Goal: Task Accomplishment & Management: Complete application form

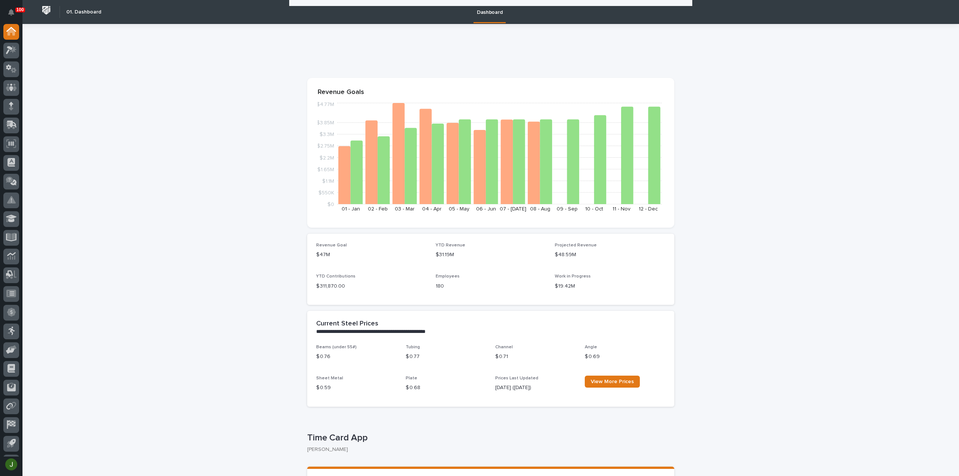
scroll to position [668, 0]
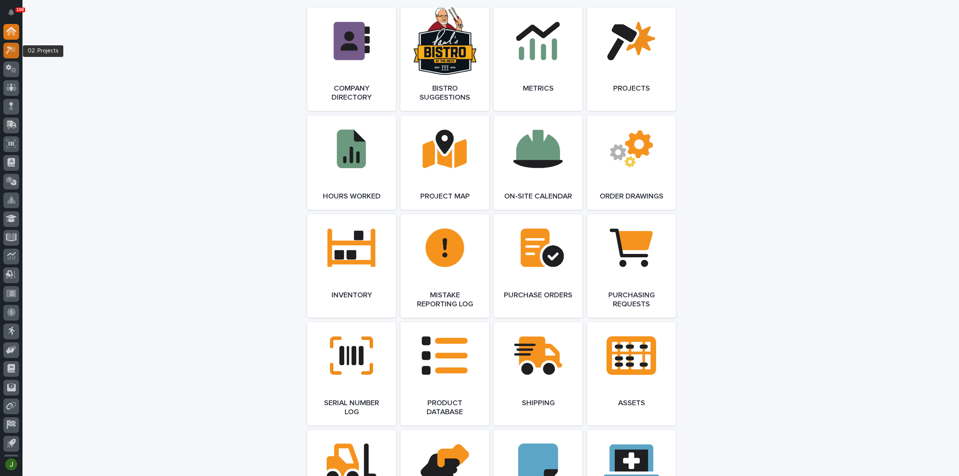
click at [13, 47] on icon at bounding box center [13, 49] width 6 height 7
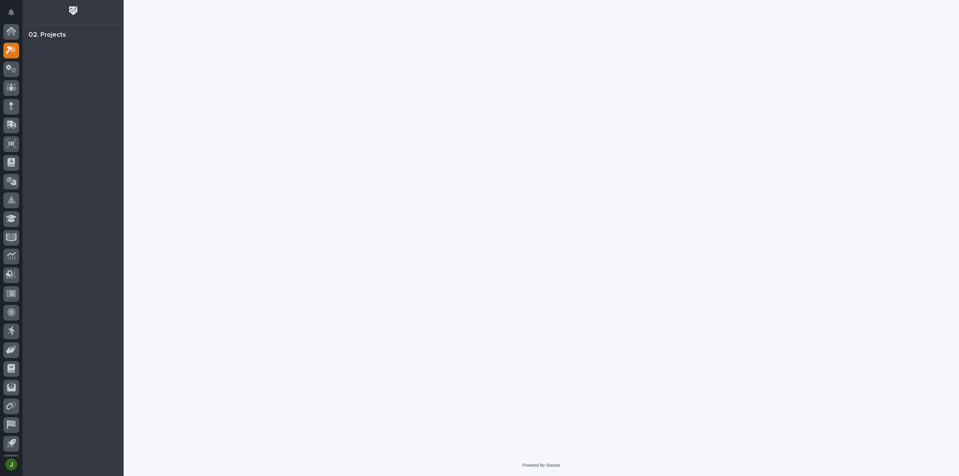
scroll to position [16, 0]
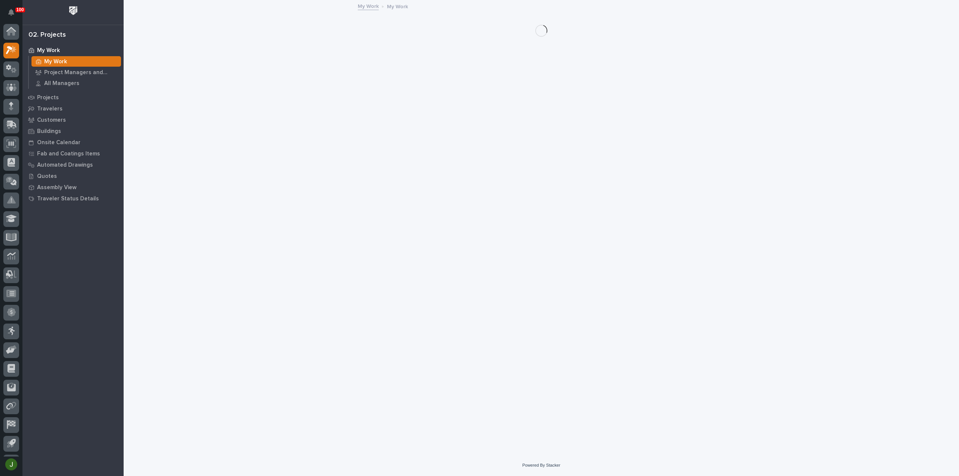
scroll to position [16, 0]
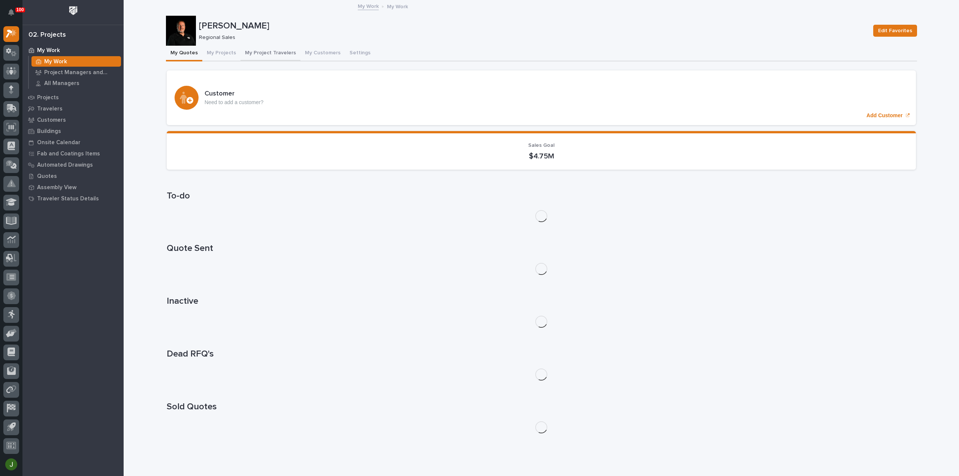
click at [283, 51] on button "My Project Travelers" at bounding box center [270, 54] width 60 height 16
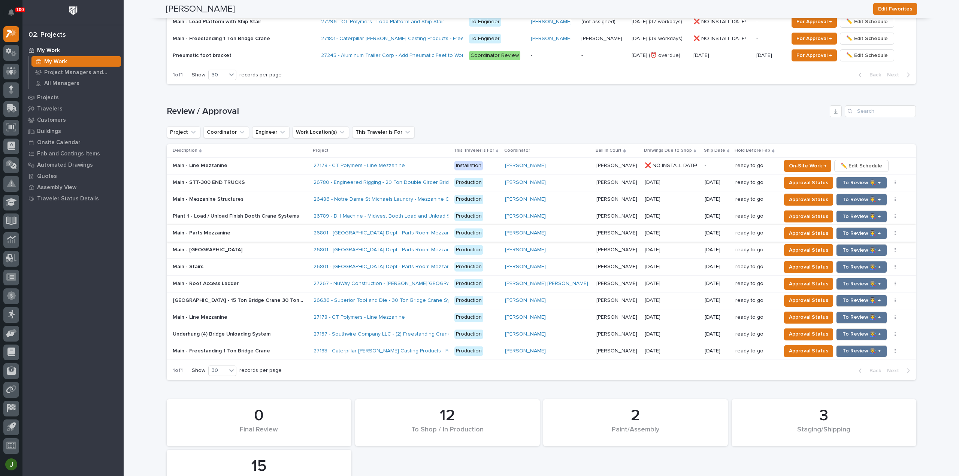
scroll to position [649, 0]
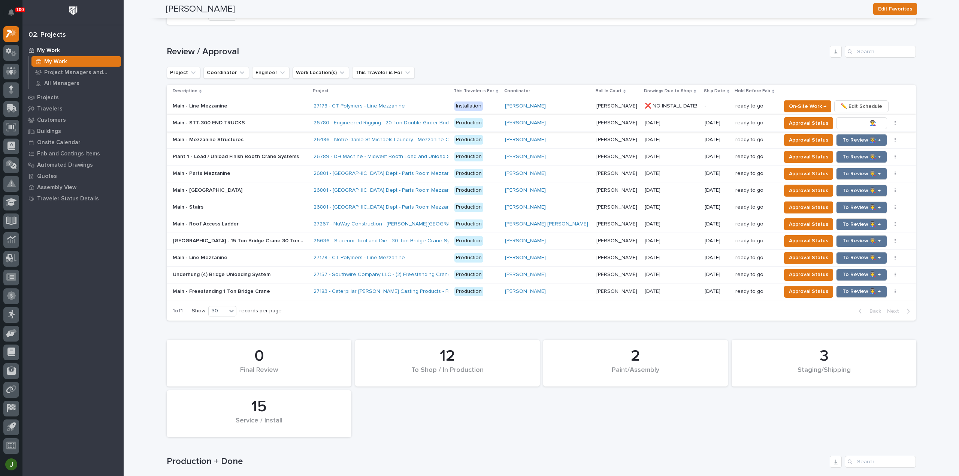
click at [849, 121] on span "To Review 👨‍🏭 →" at bounding box center [861, 123] width 38 height 9
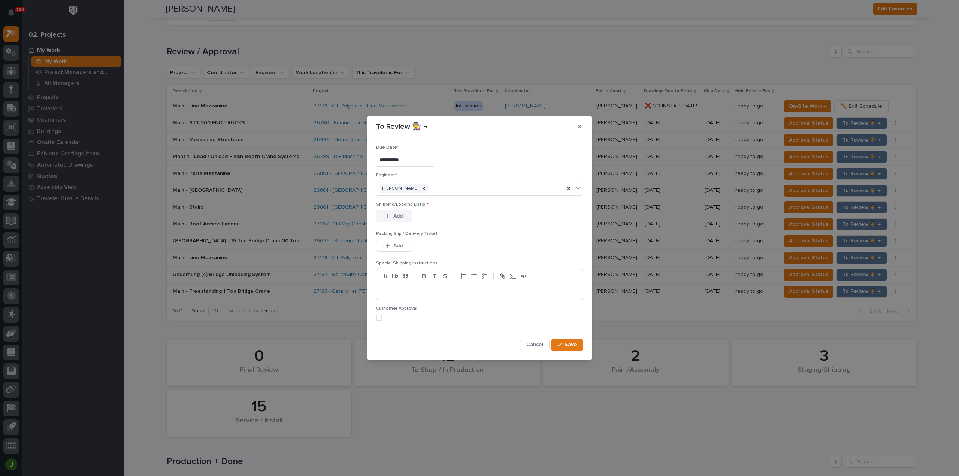
click at [393, 212] on button "Add" at bounding box center [394, 216] width 36 height 12
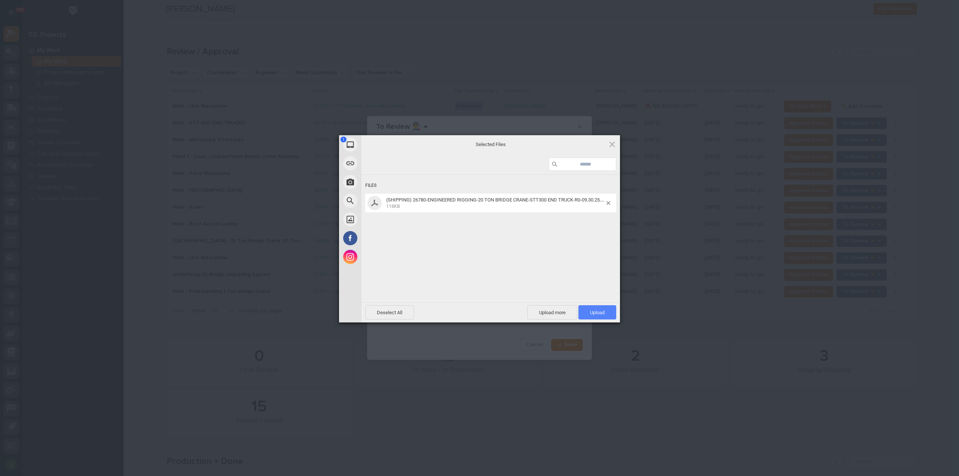
click at [600, 309] on span "Upload 1" at bounding box center [597, 312] width 38 height 14
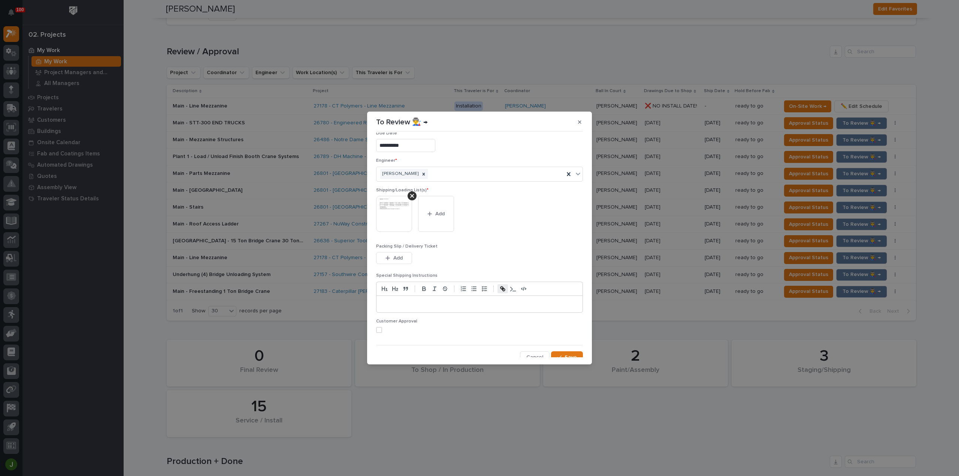
scroll to position [15, 0]
click at [381, 324] on span at bounding box center [379, 325] width 6 height 6
click at [569, 352] on span "Save" at bounding box center [570, 352] width 12 height 7
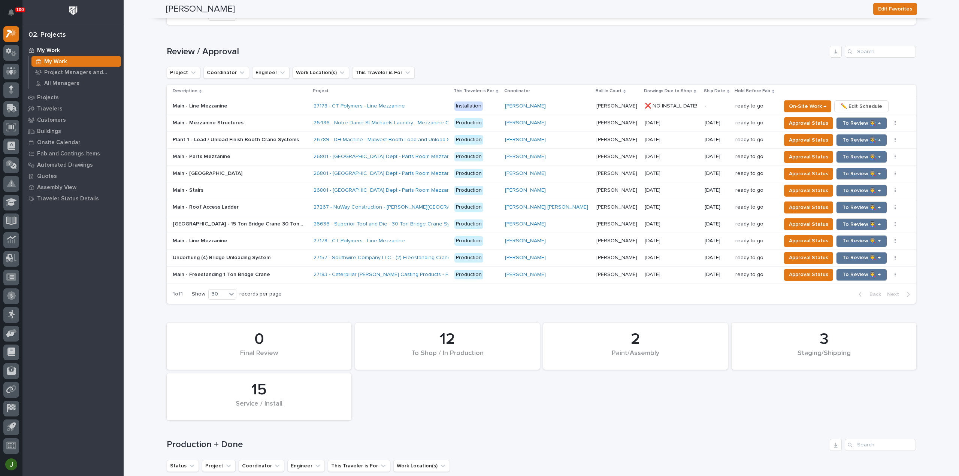
scroll to position [641, 0]
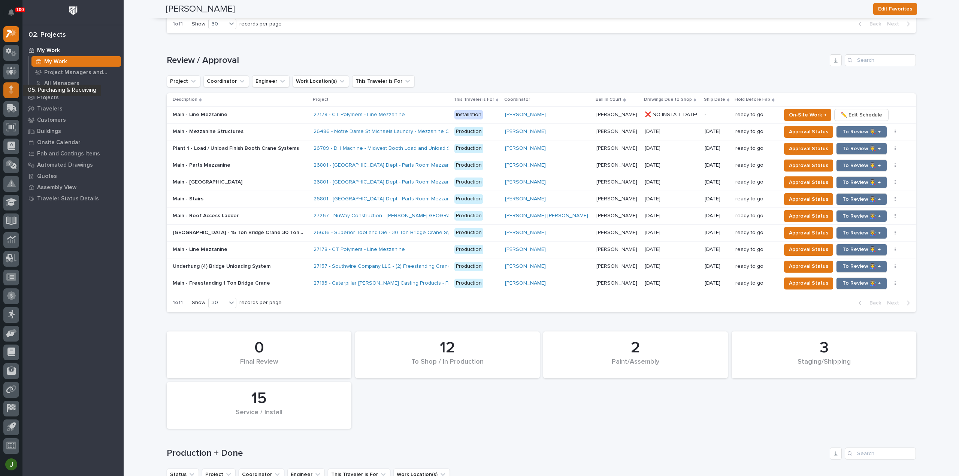
click at [10, 88] on icon at bounding box center [11, 89] width 4 height 9
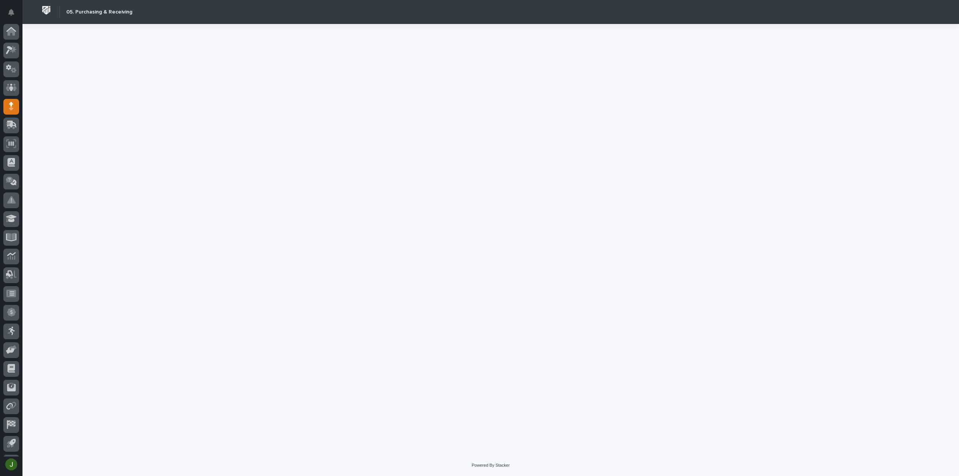
scroll to position [16, 0]
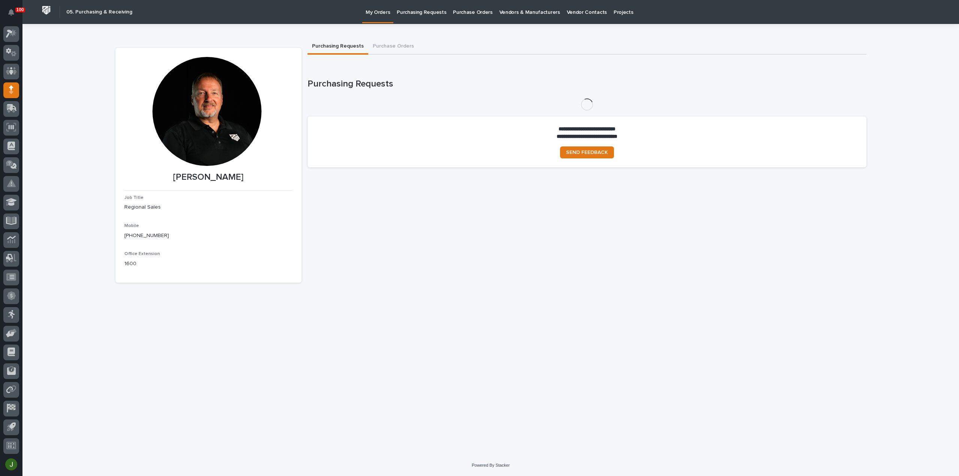
click at [425, 13] on p "Purchasing Requests" at bounding box center [421, 8] width 49 height 16
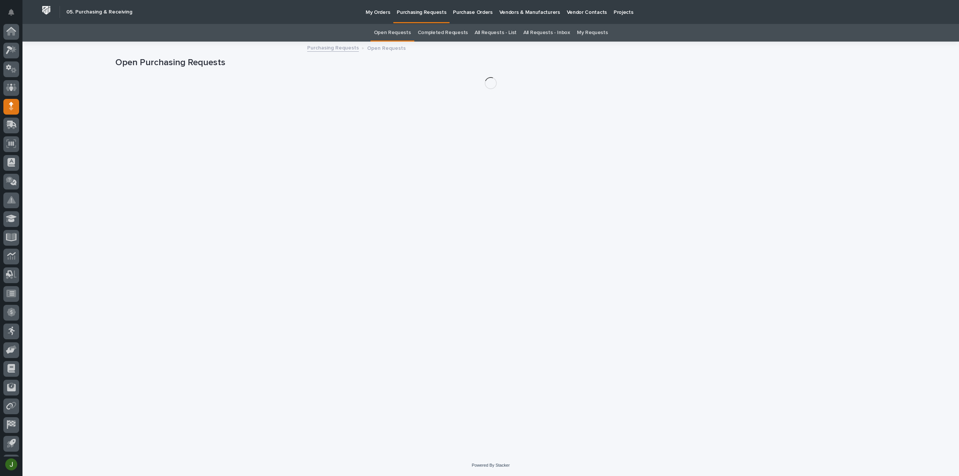
scroll to position [16, 0]
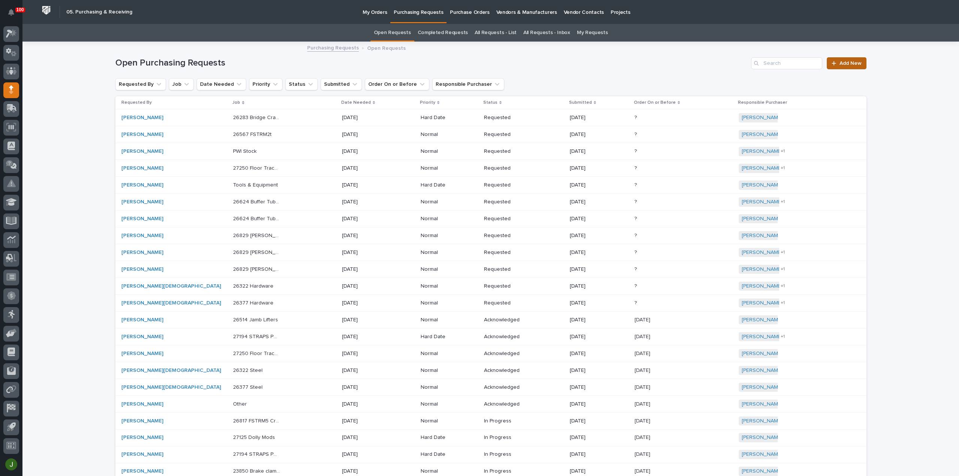
click at [841, 63] on span "Add New" at bounding box center [850, 63] width 22 height 5
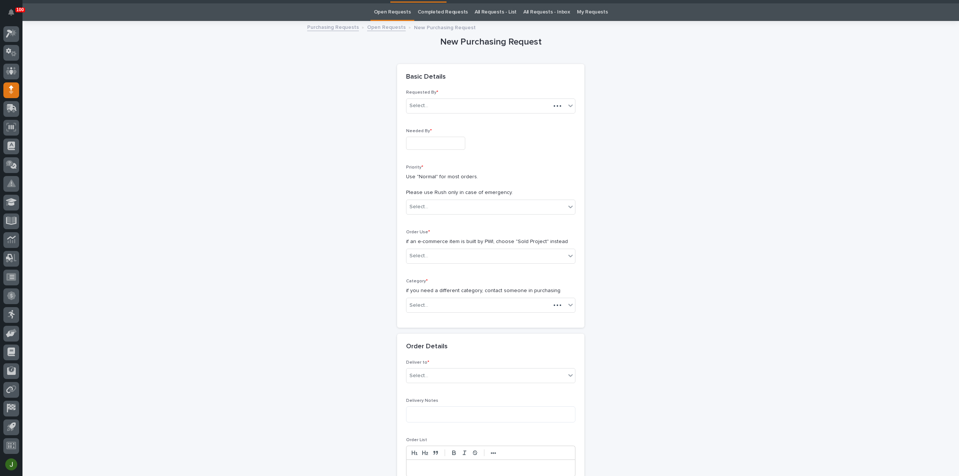
scroll to position [24, 0]
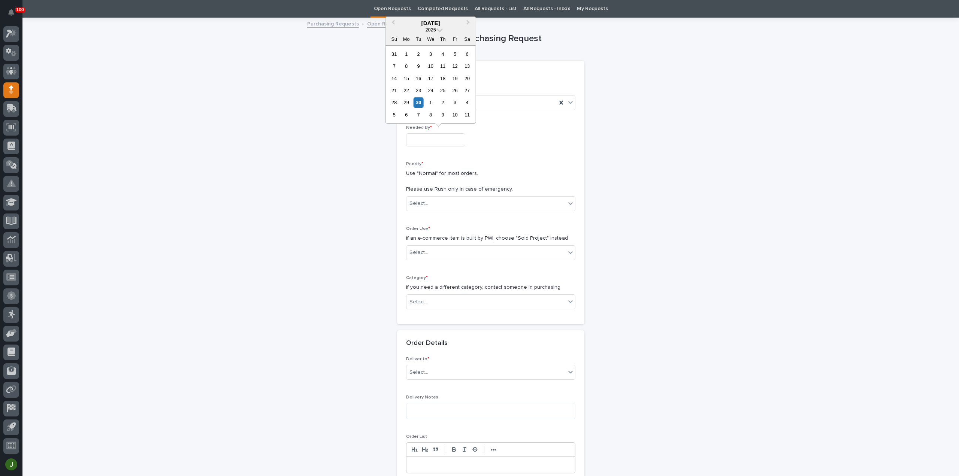
click at [412, 139] on input "text" at bounding box center [435, 139] width 59 height 13
click at [418, 101] on div "30" at bounding box center [419, 102] width 10 height 10
type input "**********"
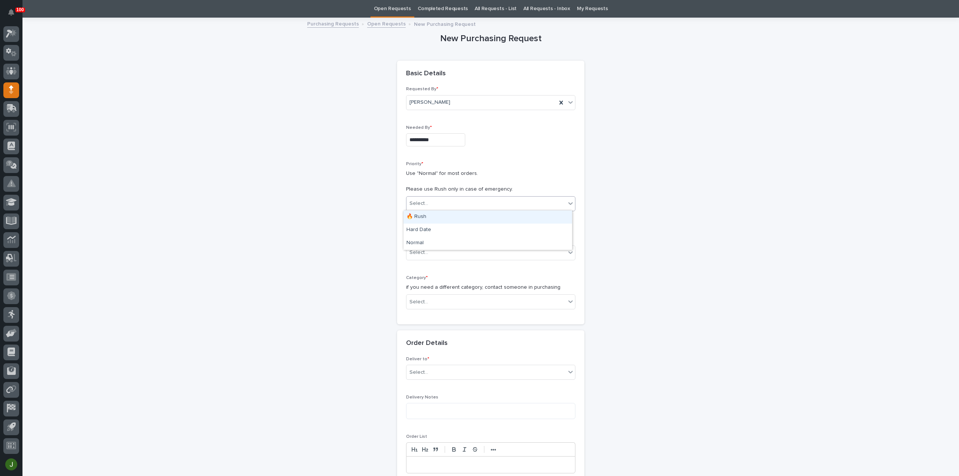
click at [424, 204] on div "Select..." at bounding box center [485, 203] width 159 height 12
click at [422, 218] on div "🔥 Rush" at bounding box center [487, 217] width 169 height 13
click at [420, 249] on div "Select..." at bounding box center [418, 253] width 19 height 8
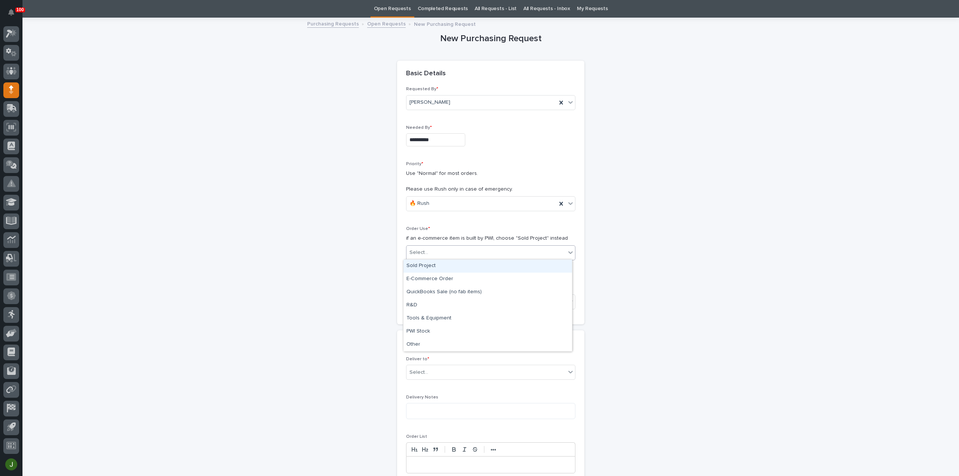
click at [419, 264] on div "Sold Project" at bounding box center [487, 266] width 169 height 13
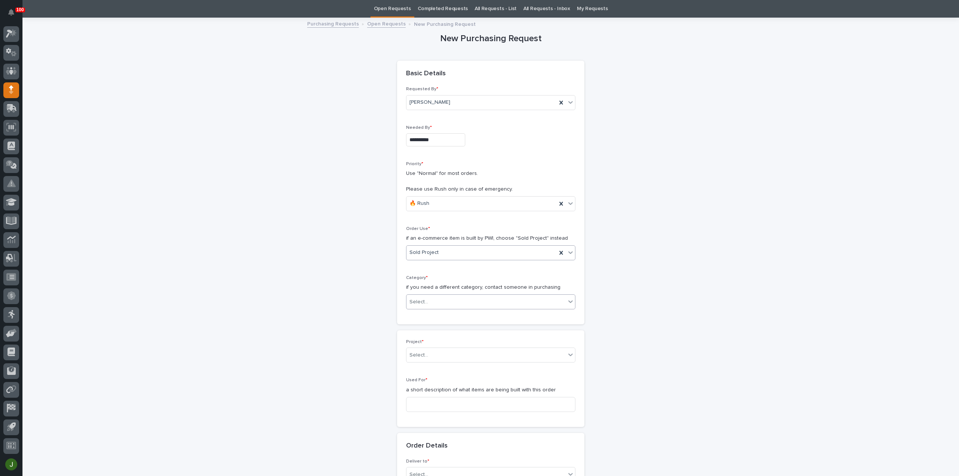
click at [417, 300] on div "Select..." at bounding box center [418, 302] width 19 height 8
click at [417, 408] on div "Steel" at bounding box center [487, 406] width 169 height 13
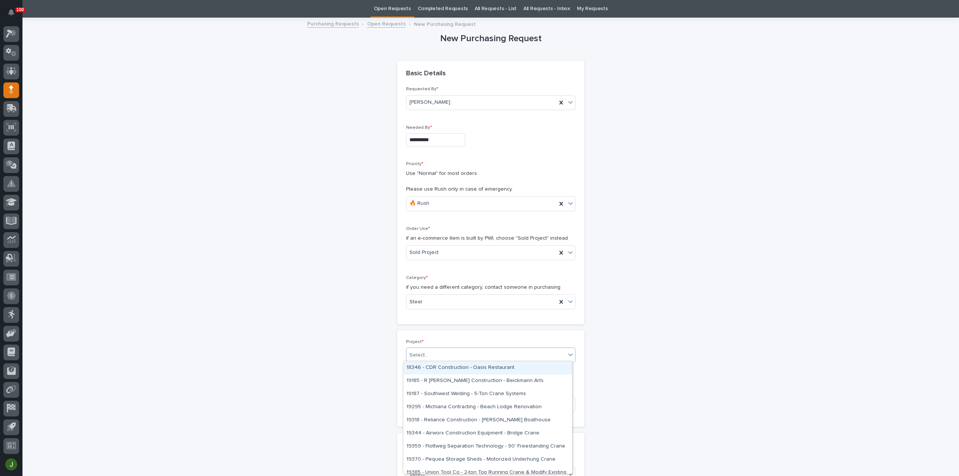
click at [423, 351] on div "Select..." at bounding box center [418, 355] width 19 height 8
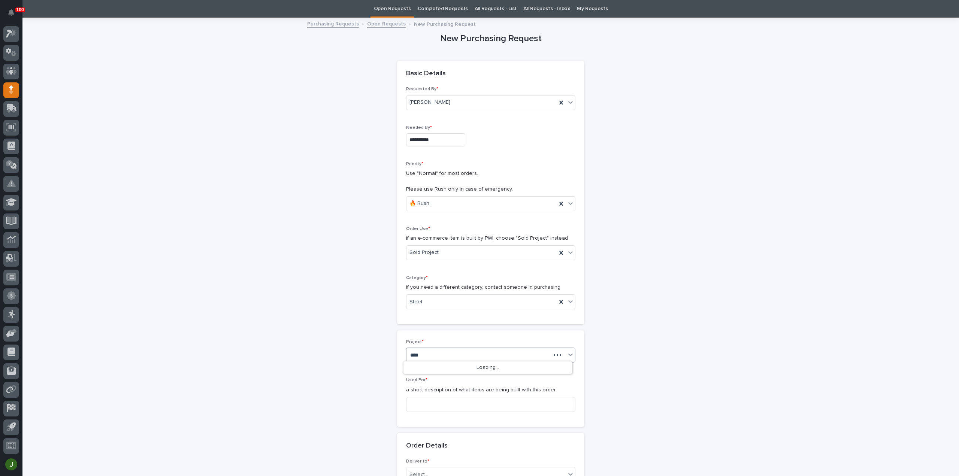
type input "*****"
click at [433, 367] on div "26780 - Engineered Rigging - 20 Ton Double Girder Bridge Crane Ship Only" at bounding box center [487, 367] width 169 height 13
click at [418, 409] on input at bounding box center [490, 413] width 169 height 15
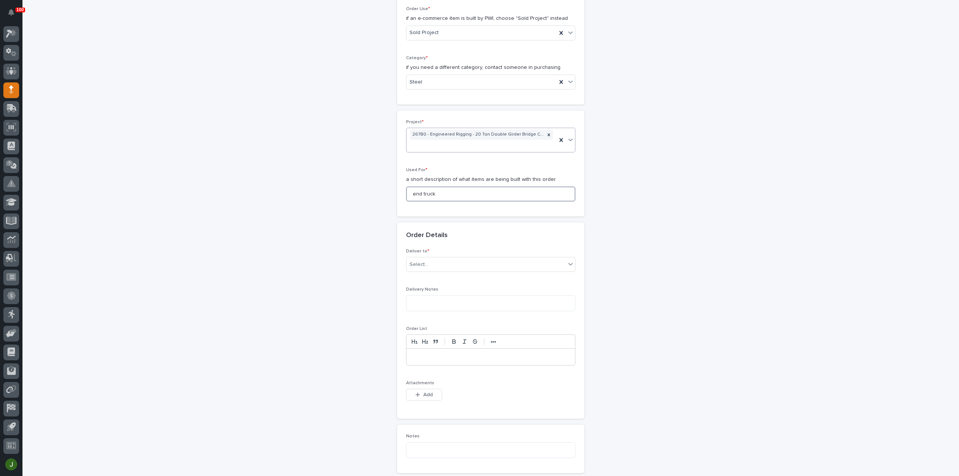
scroll to position [273, 0]
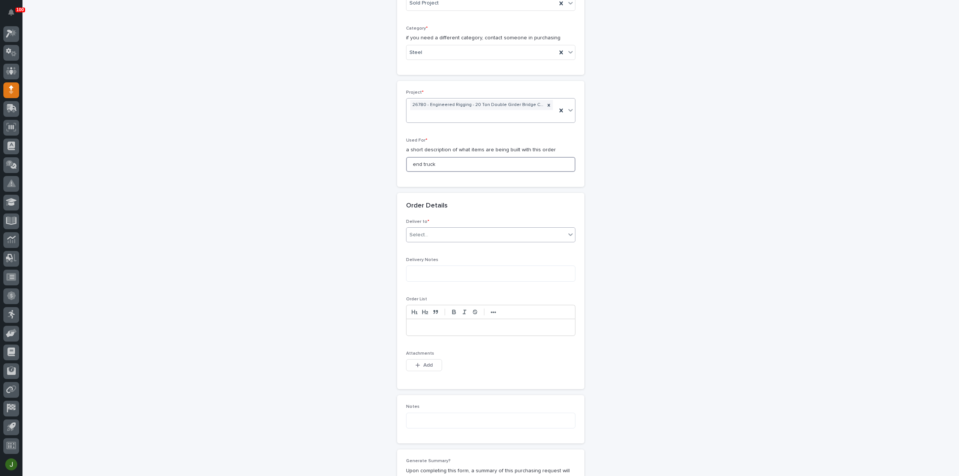
type input "end truck"
click at [441, 233] on div "Select..." at bounding box center [485, 235] width 159 height 12
click at [435, 247] on div "PWI" at bounding box center [487, 246] width 169 height 13
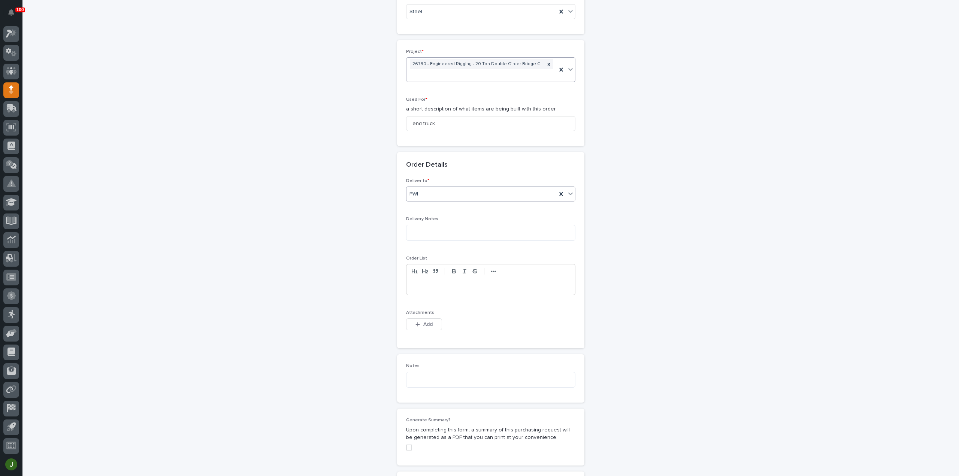
scroll to position [324, 0]
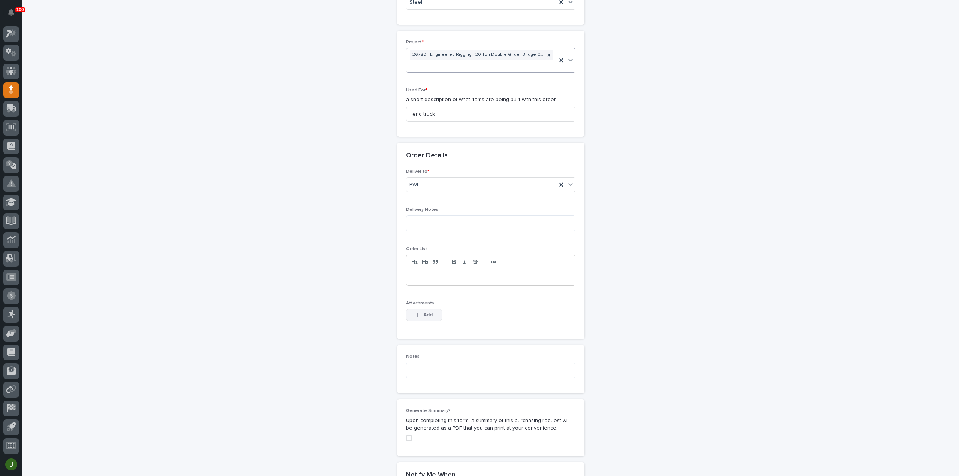
click at [423, 313] on span "Add" at bounding box center [427, 315] width 9 height 7
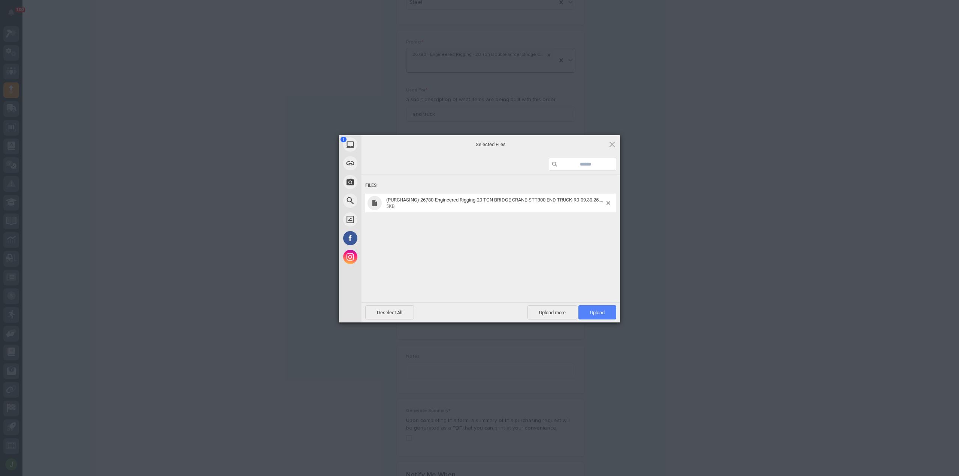
click at [608, 315] on span "Upload 1" at bounding box center [597, 312] width 38 height 14
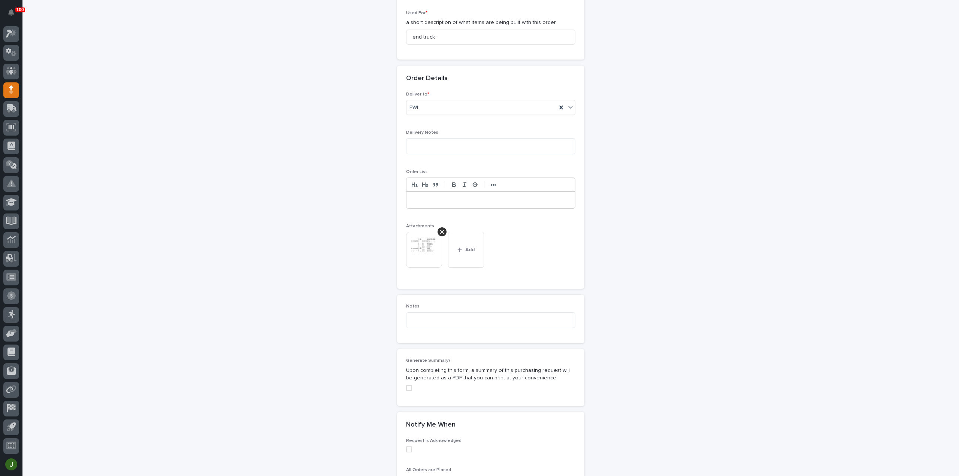
scroll to position [525, 0]
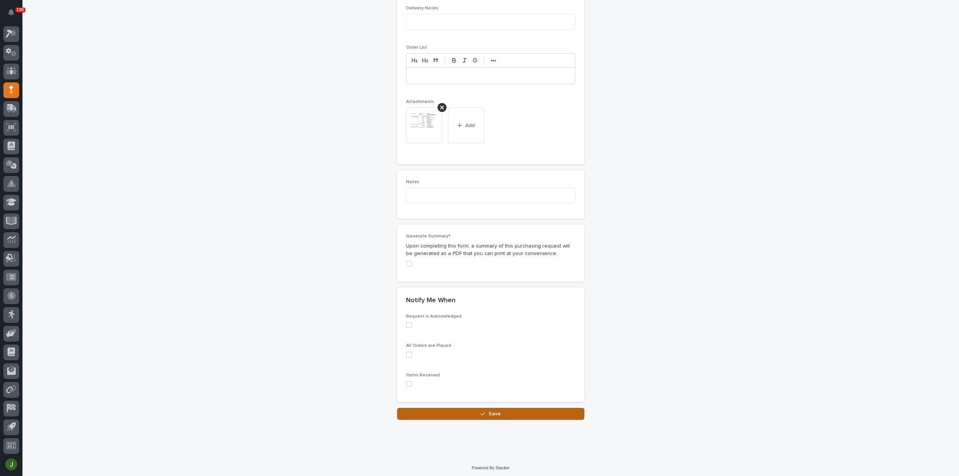
click at [477, 412] on button "Save" at bounding box center [490, 414] width 187 height 12
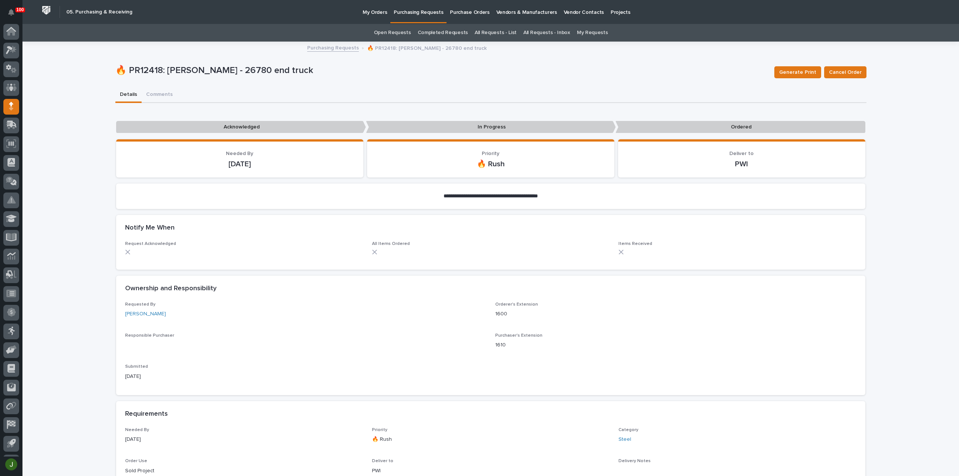
scroll to position [16, 0]
click at [418, 11] on p "Purchasing Requests" at bounding box center [418, 8] width 49 height 16
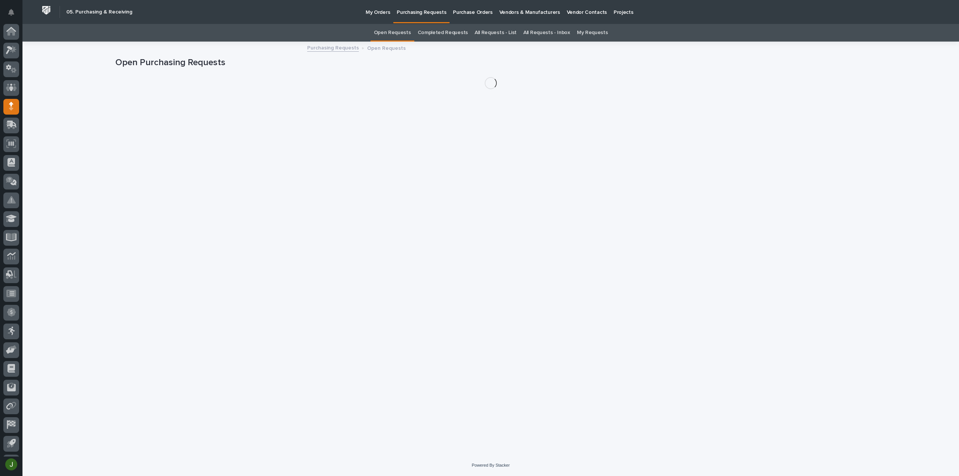
scroll to position [16, 0]
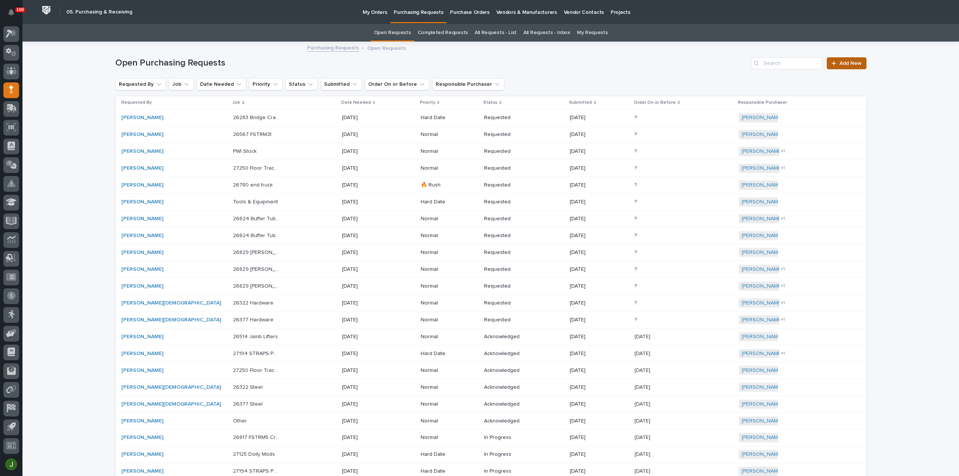
click at [847, 64] on span "Add New" at bounding box center [850, 63] width 22 height 5
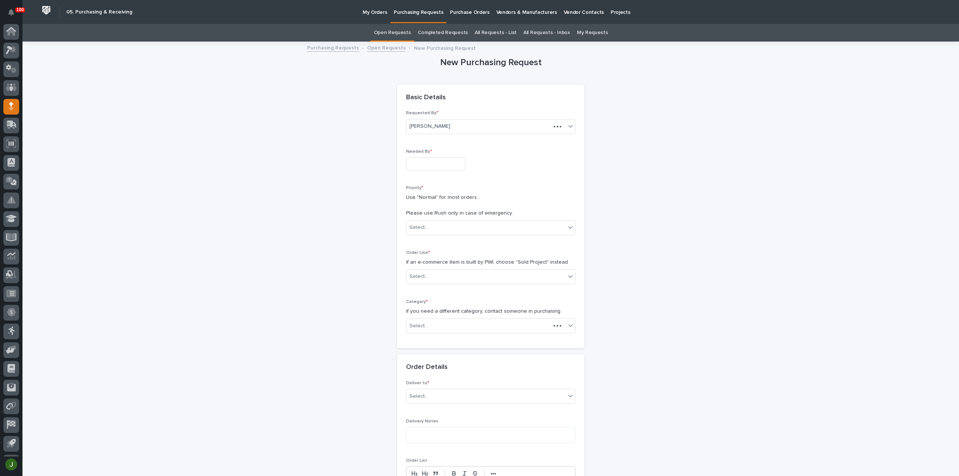
scroll to position [16, 0]
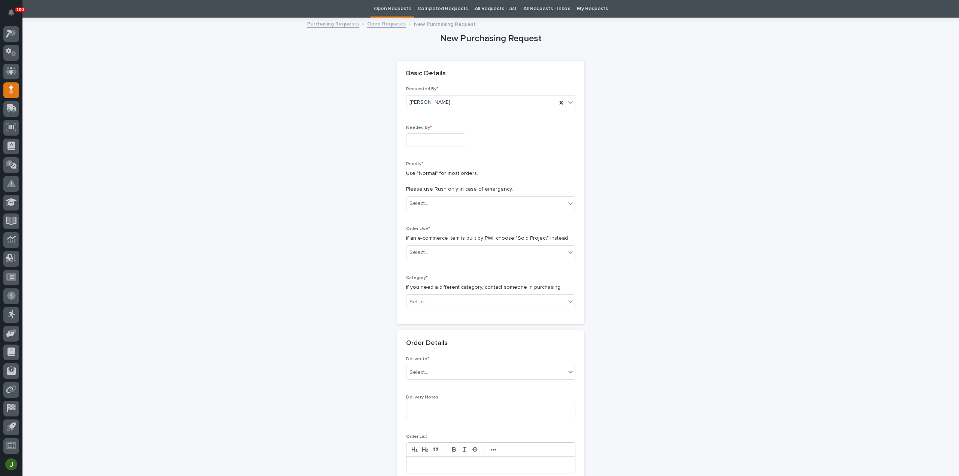
click at [428, 140] on input "text" at bounding box center [435, 139] width 59 height 13
click at [418, 103] on div "30" at bounding box center [419, 102] width 10 height 10
type input "**********"
click at [423, 203] on div "Select..." at bounding box center [418, 204] width 19 height 8
click at [424, 219] on div "🔥 Rush" at bounding box center [487, 217] width 169 height 13
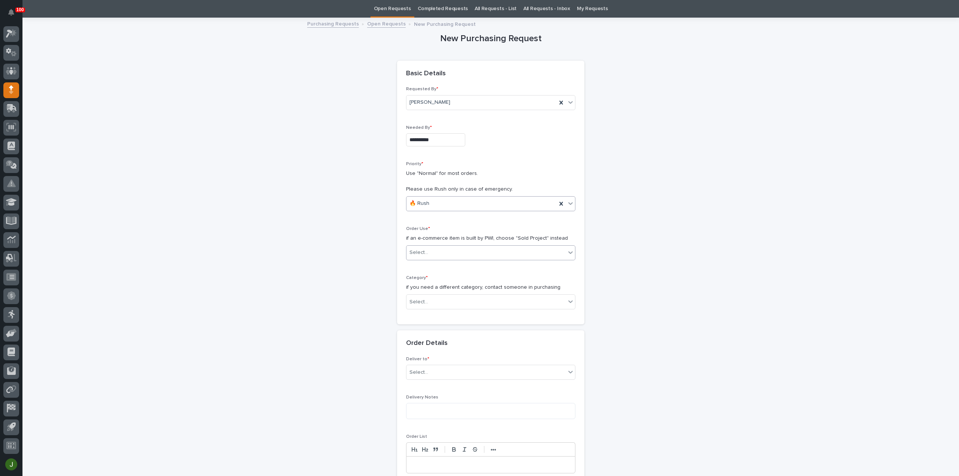
click at [424, 254] on div "Select..." at bounding box center [418, 253] width 19 height 8
click at [425, 265] on div "Sold Project" at bounding box center [487, 266] width 169 height 13
click at [424, 299] on div "Select..." at bounding box center [418, 302] width 19 height 8
click at [419, 378] on div "Parts & Hardware" at bounding box center [487, 380] width 169 height 13
click at [424, 353] on div "Select..." at bounding box center [418, 355] width 19 height 8
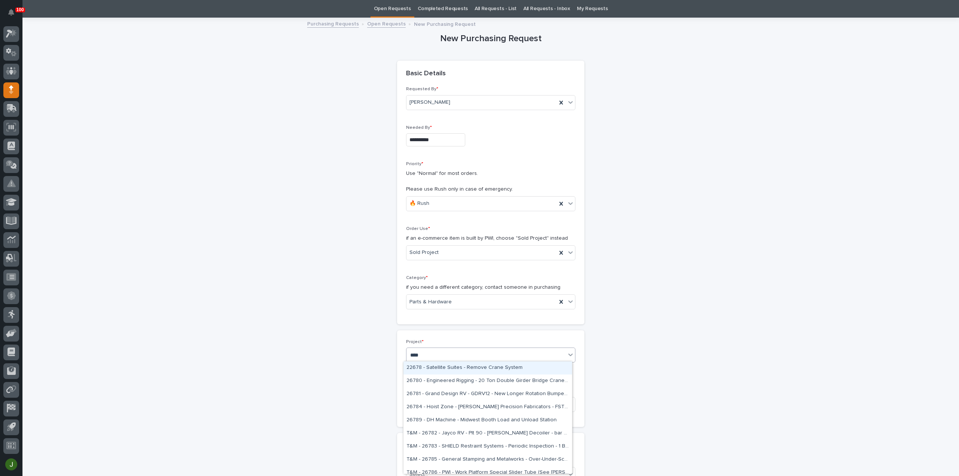
type input "*****"
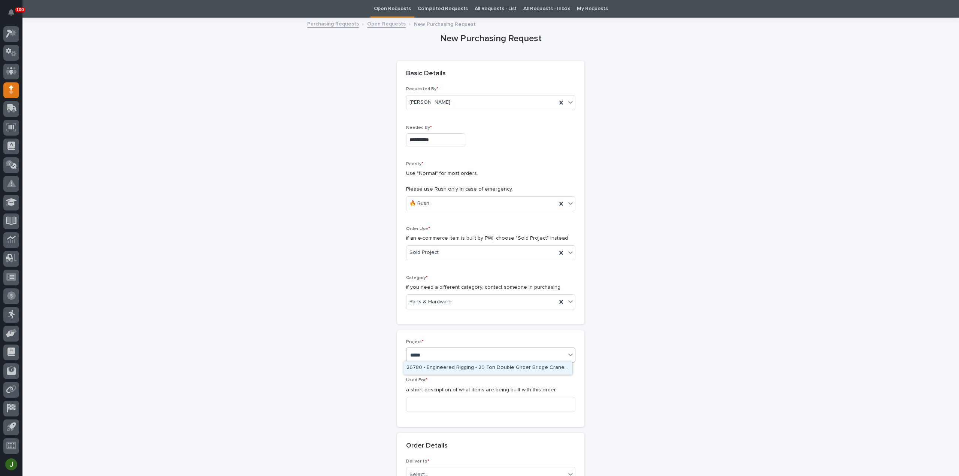
click at [430, 367] on div "26780 - Engineered Rigging - 20 Ton Double Girder Bridge Crane Ship Only" at bounding box center [487, 367] width 169 height 13
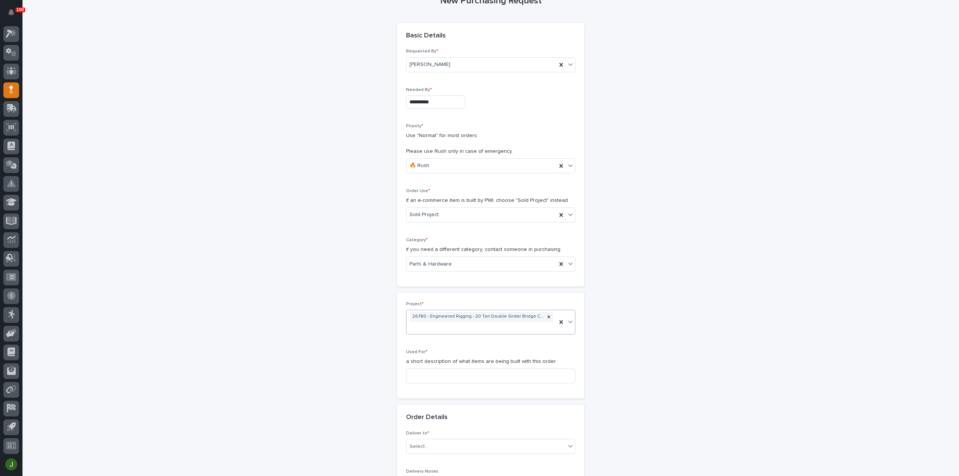
scroll to position [74, 0]
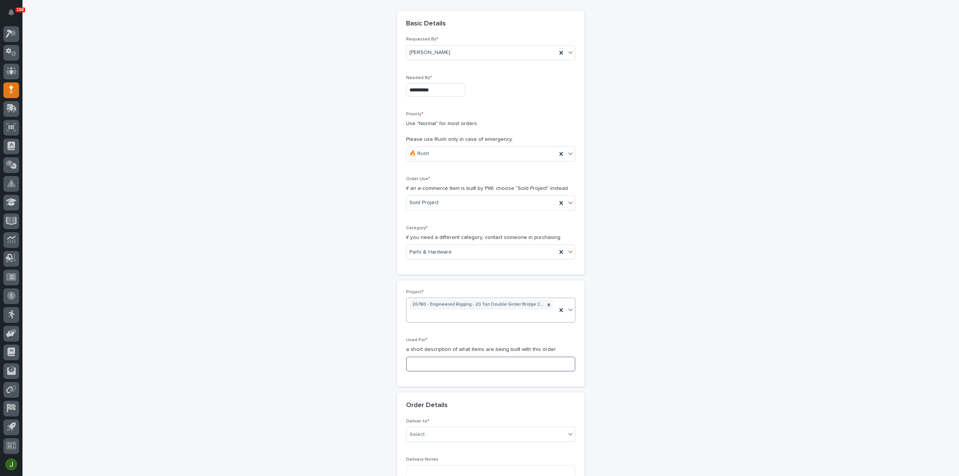
click at [424, 362] on input at bounding box center [490, 364] width 169 height 15
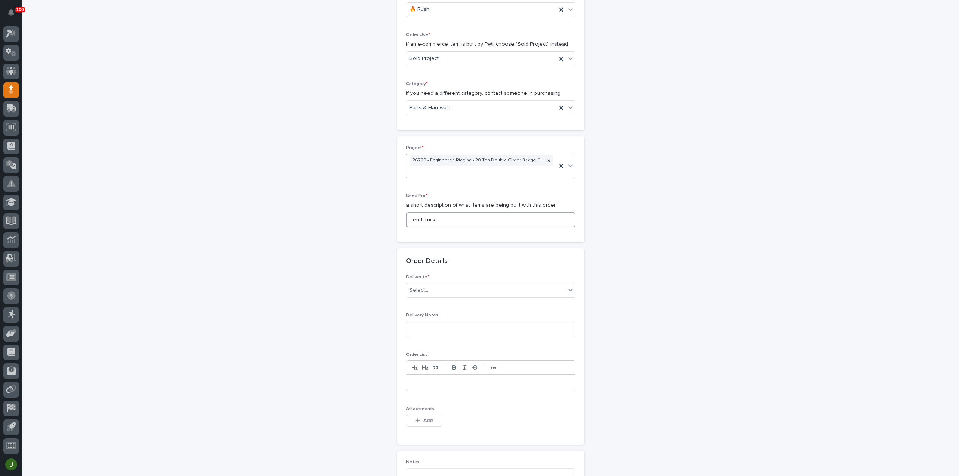
scroll to position [224, 0]
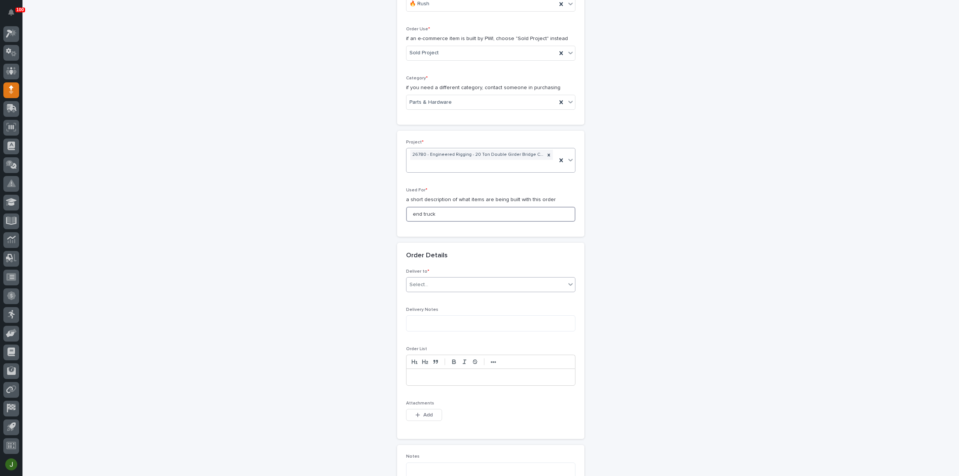
type input "end truck"
click at [436, 279] on div "Select..." at bounding box center [485, 285] width 159 height 12
click at [426, 293] on div "PWI" at bounding box center [487, 297] width 169 height 13
click at [423, 415] on span "Add" at bounding box center [427, 415] width 9 height 7
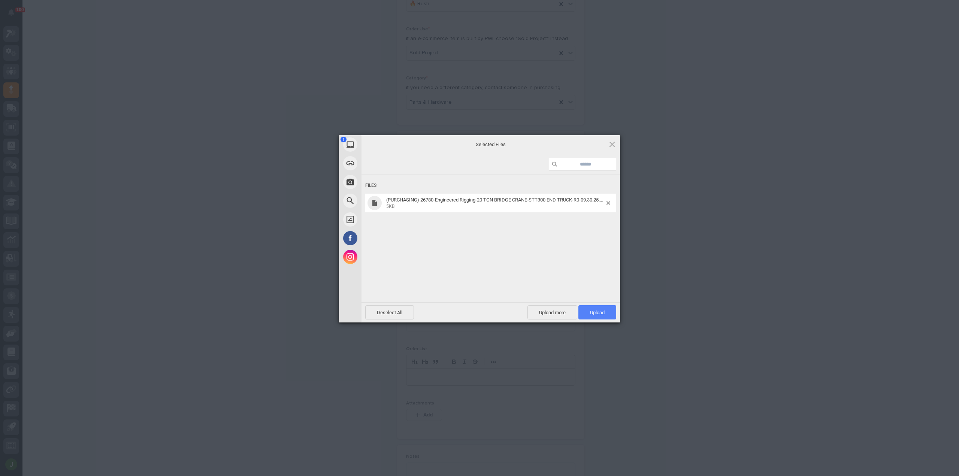
click at [599, 314] on span "Upload 1" at bounding box center [597, 313] width 15 height 6
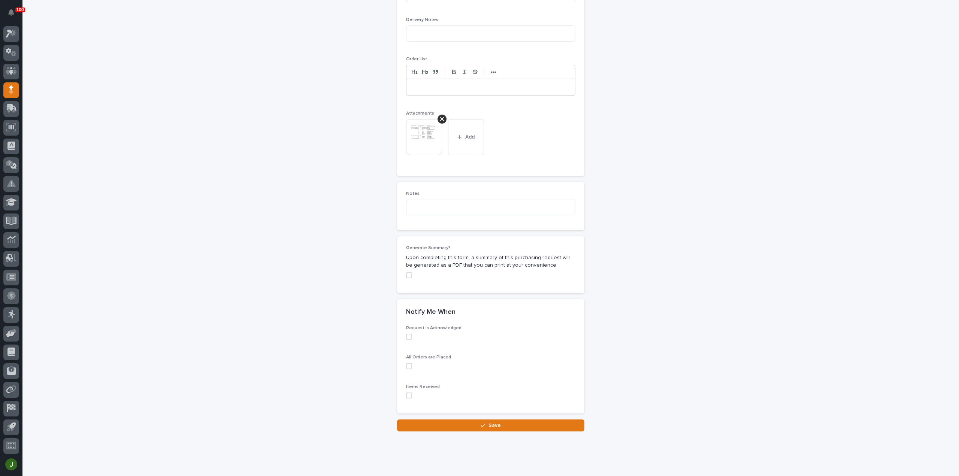
scroll to position [525, 0]
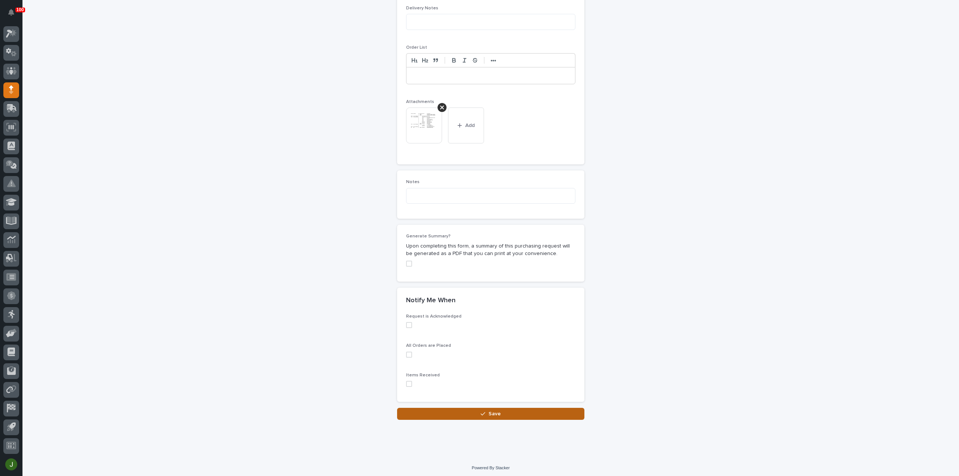
click at [470, 409] on button "Save" at bounding box center [490, 414] width 187 height 12
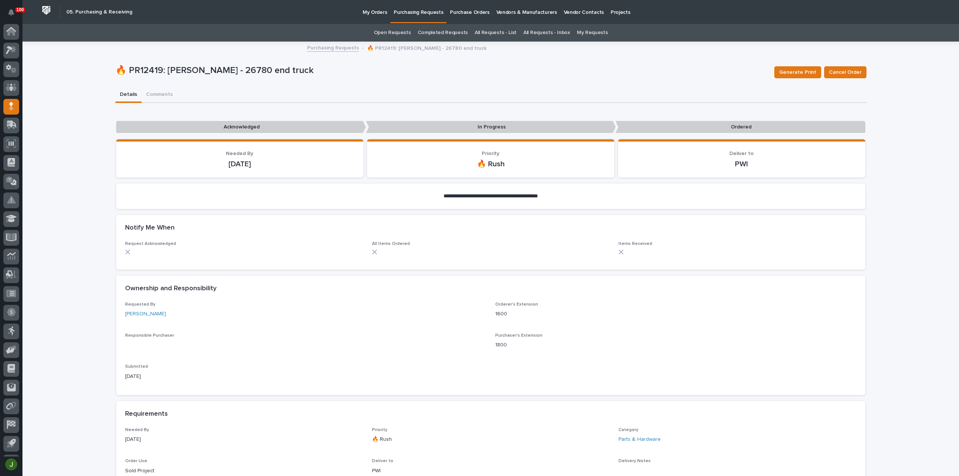
scroll to position [16, 0]
